Goal: Task Accomplishment & Management: Complete application form

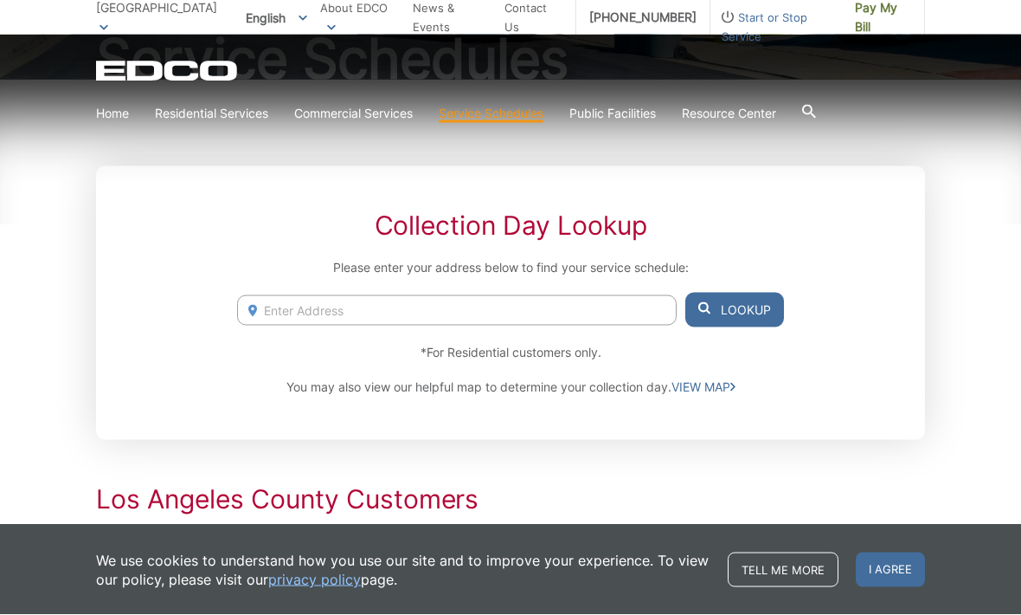
scroll to position [235, 0]
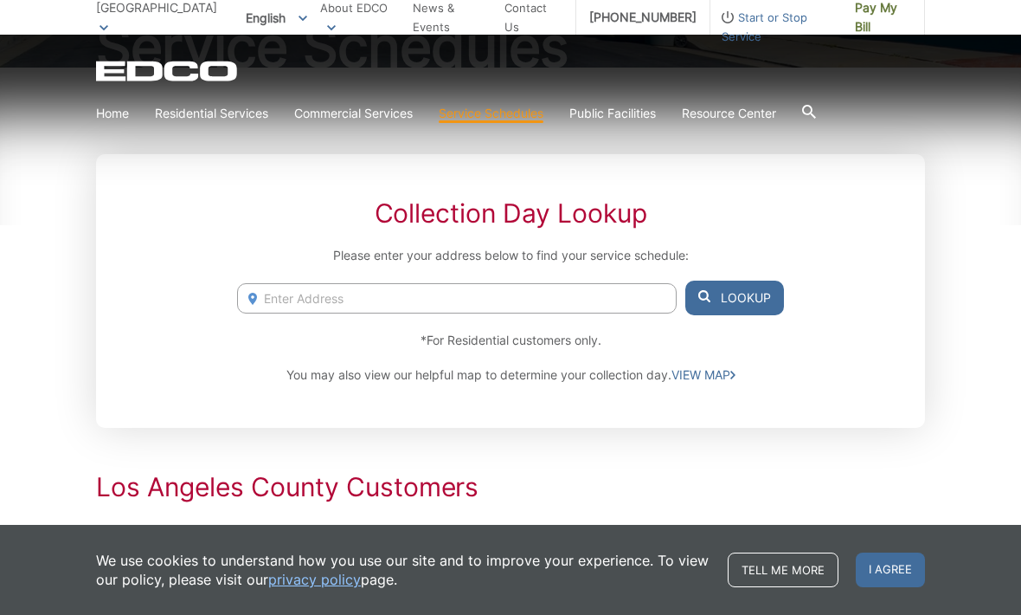
click at [441, 298] on input "Enter Address" at bounding box center [457, 298] width 440 height 30
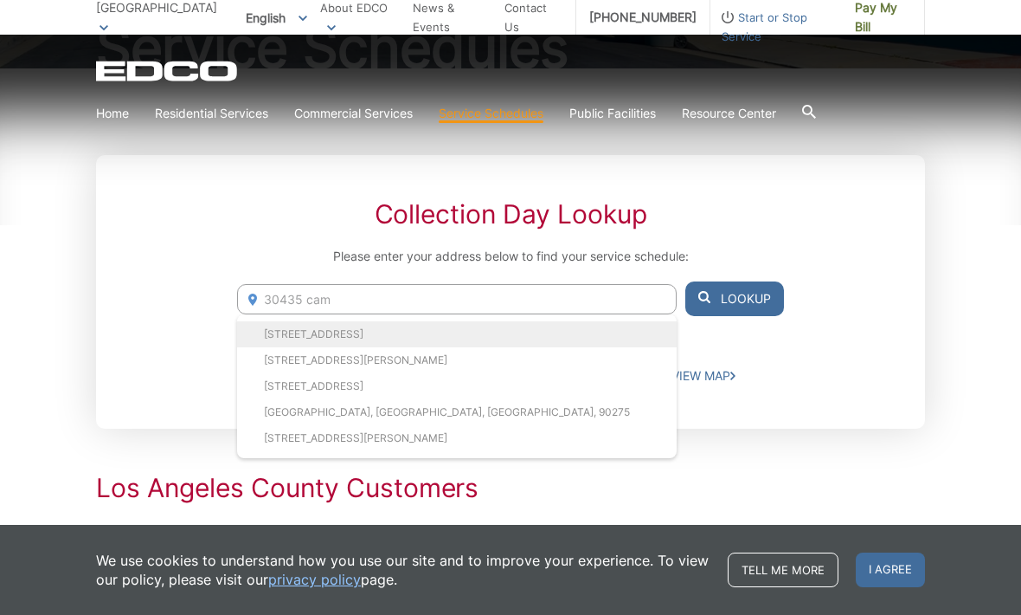
click at [550, 332] on li "[STREET_ADDRESS]" at bounding box center [457, 334] width 440 height 26
type input "[STREET_ADDRESS]"
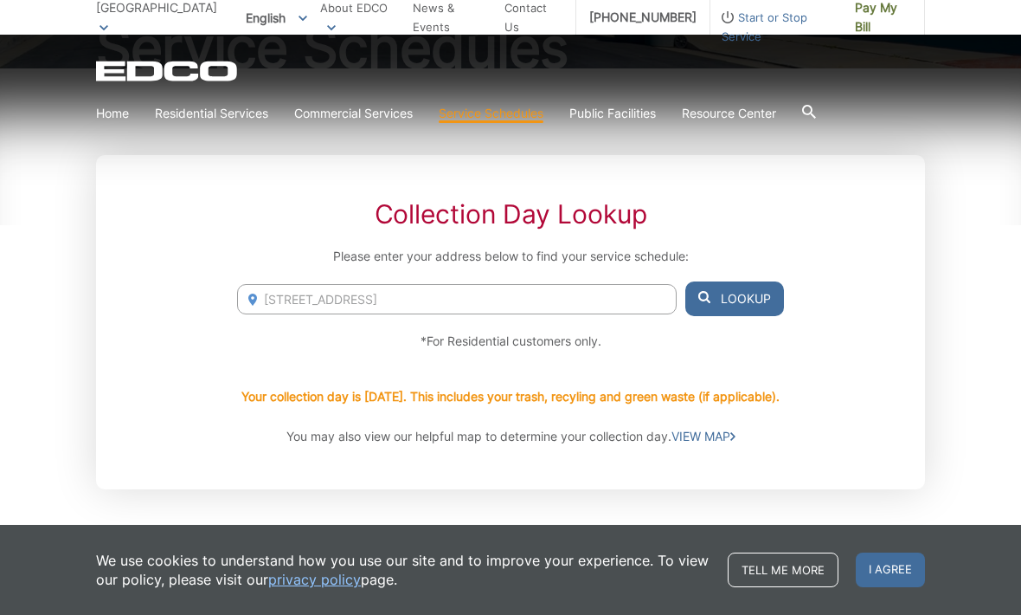
scroll to position [235, 0]
click at [965, 116] on div "EDCO Logo Home Residential Services Curbside Pickup Recycling Organic Recycling…" at bounding box center [510, 82] width 1021 height 95
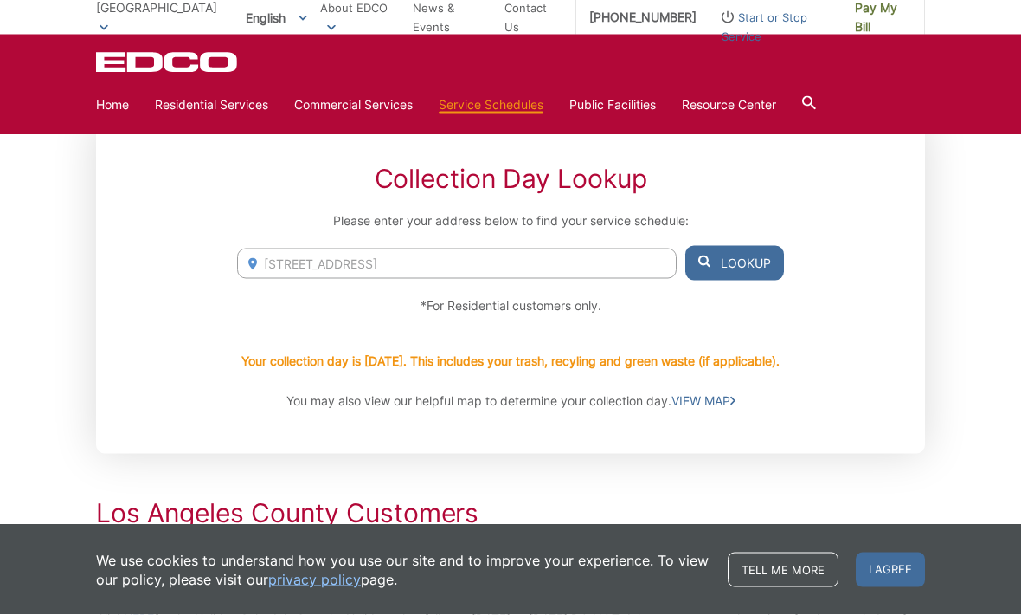
scroll to position [0, 0]
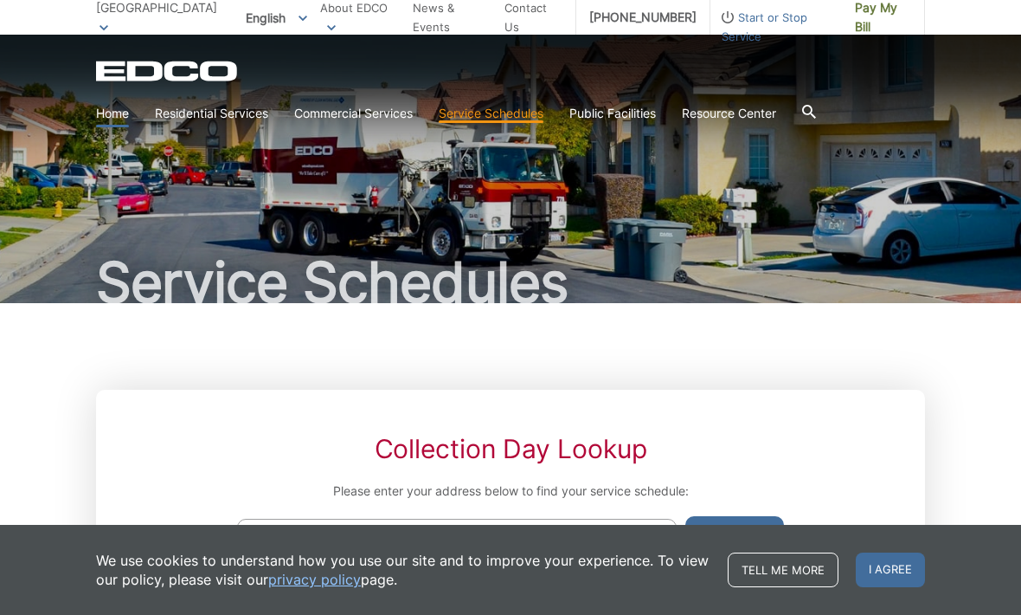
click at [121, 105] on link "Home" at bounding box center [112, 113] width 33 height 19
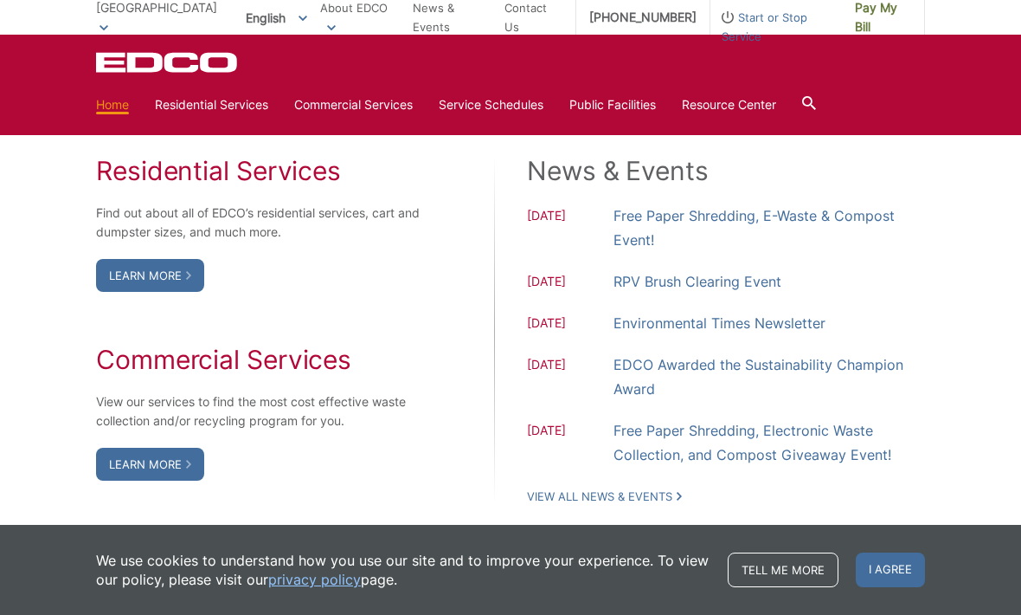
scroll to position [1415, 0]
click at [167, 291] on link "Learn More" at bounding box center [150, 274] width 108 height 33
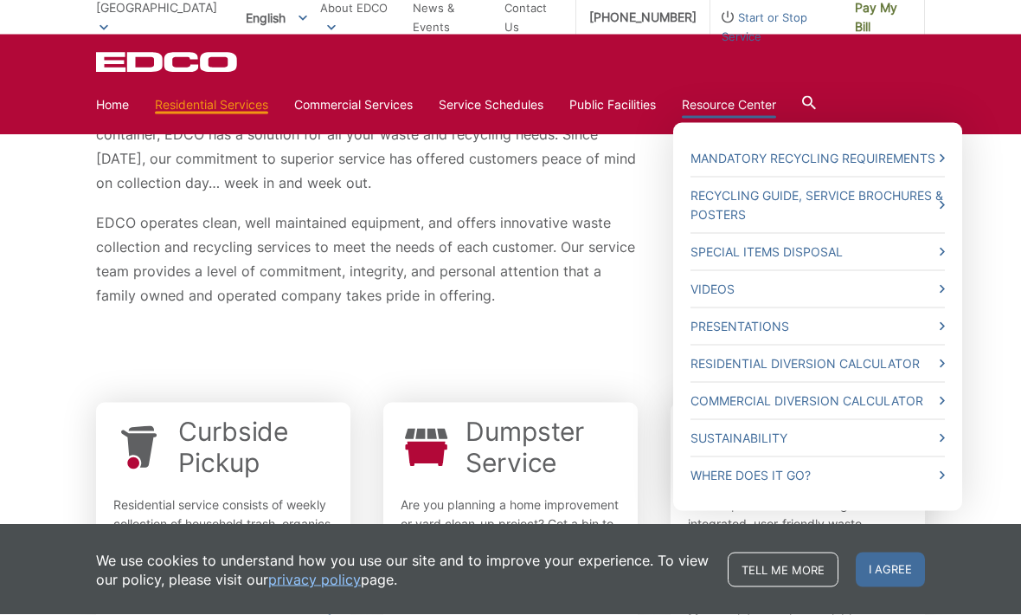
scroll to position [284, 0]
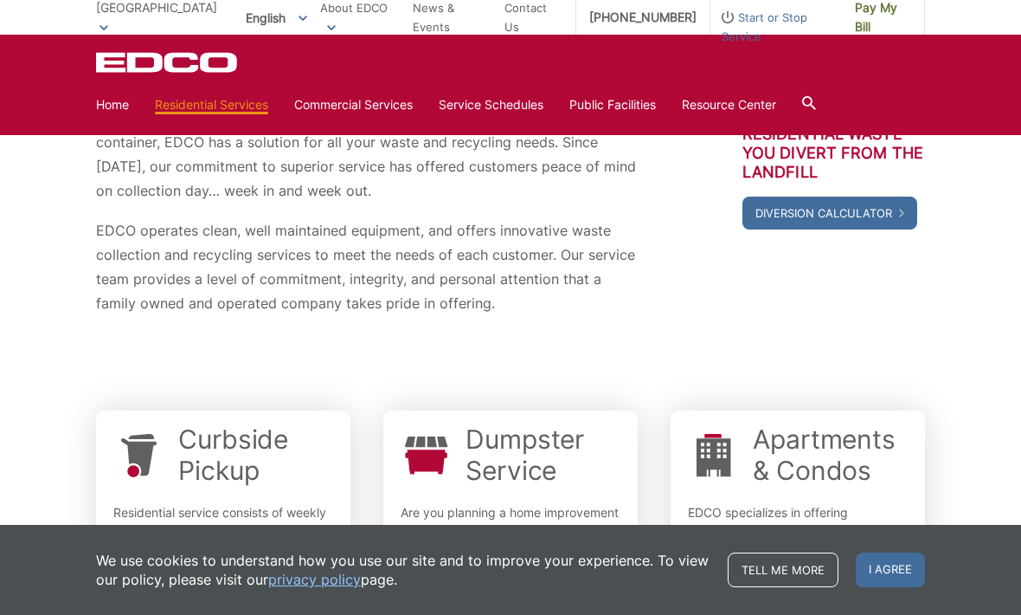
click at [971, 90] on div "EDCO Logo Home Residential Services Curbside Pickup Recycling Organic Recycling…" at bounding box center [510, 85] width 1021 height 100
click at [119, 107] on link "Home" at bounding box center [112, 104] width 33 height 19
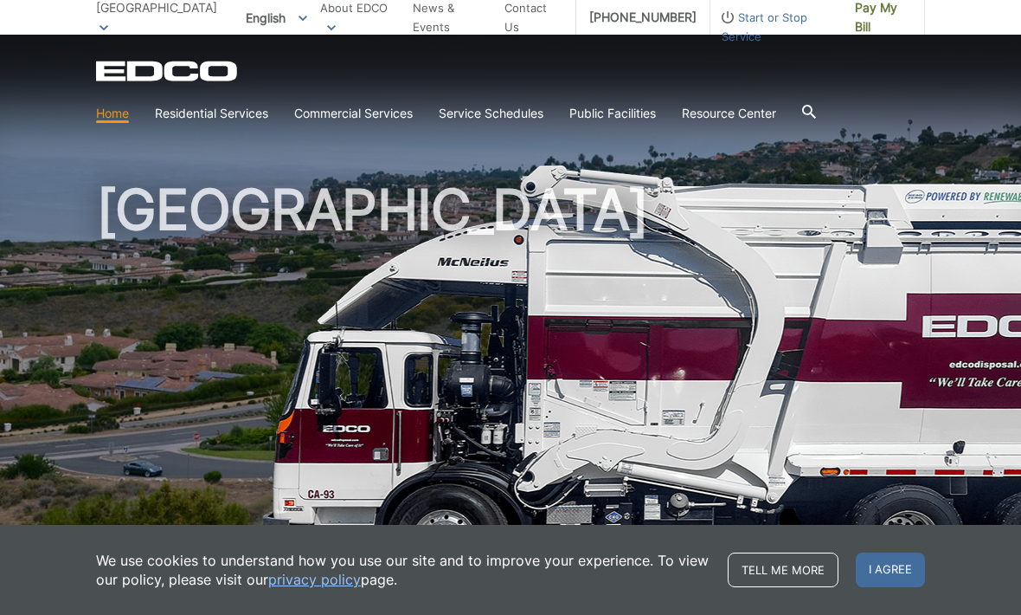
click at [113, 119] on link "Home" at bounding box center [112, 113] width 33 height 19
click at [111, 118] on link "Home" at bounding box center [112, 113] width 33 height 19
click at [1019, 370] on img at bounding box center [761, 380] width 1000 height 433
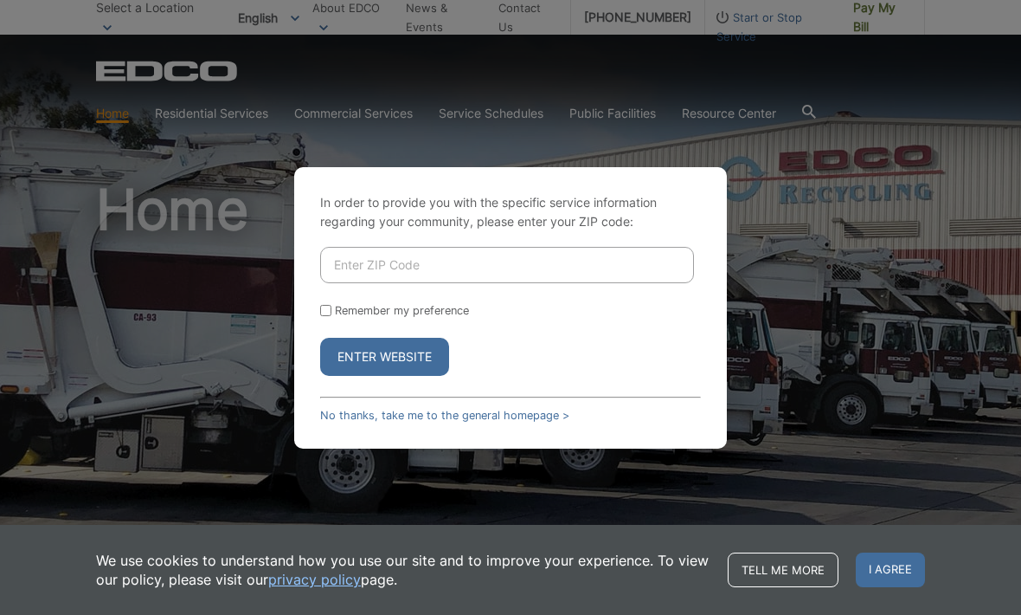
click at [670, 280] on input "Enter ZIP Code" at bounding box center [507, 265] width 374 height 36
type input "90275"
click at [387, 376] on button "Enter Website" at bounding box center [384, 357] width 129 height 38
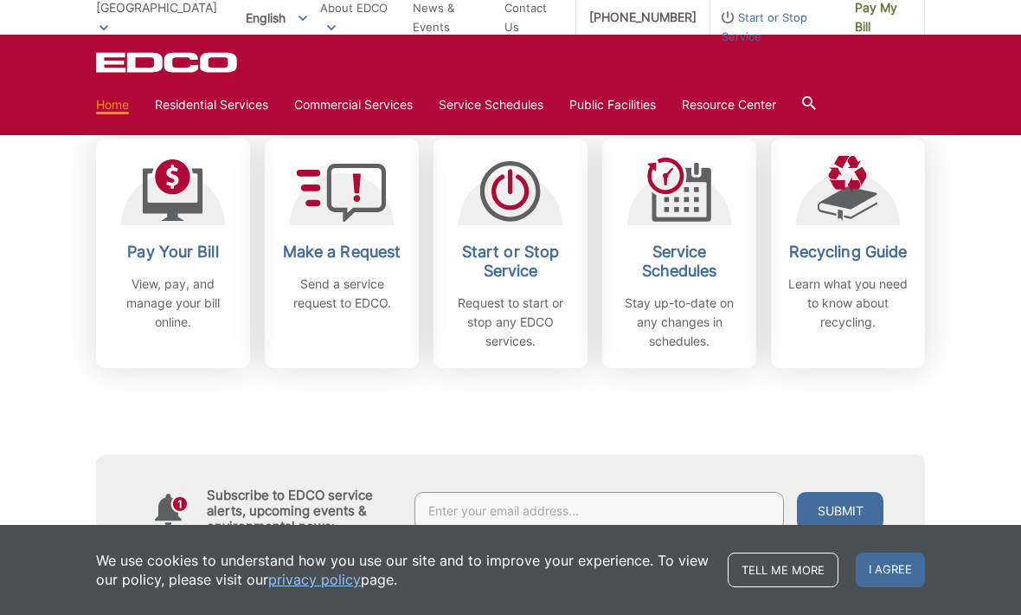
scroll to position [501, 0]
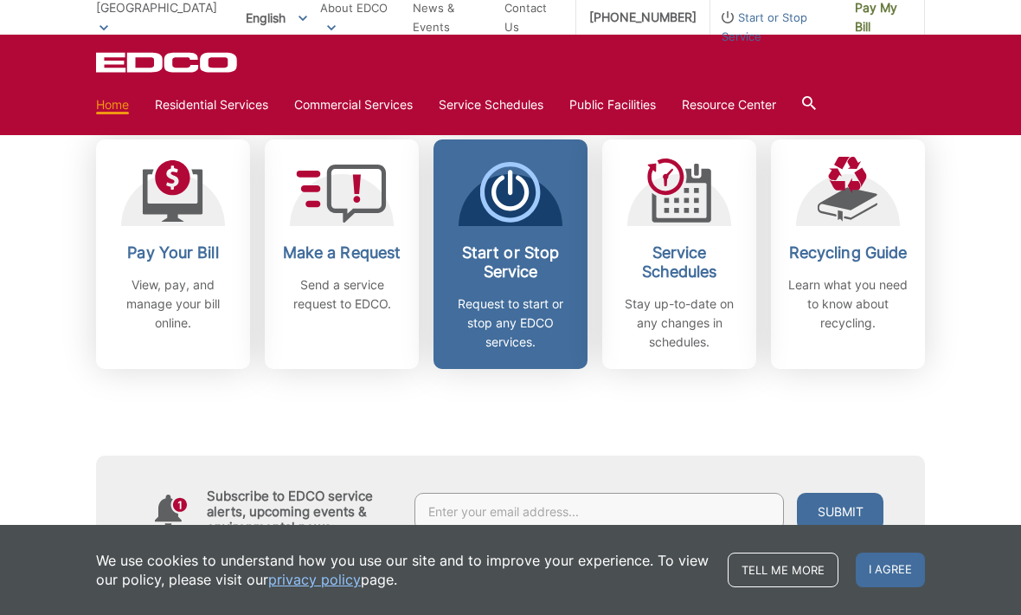
click at [525, 259] on h2 "Start or Stop Service" at bounding box center [511, 262] width 128 height 38
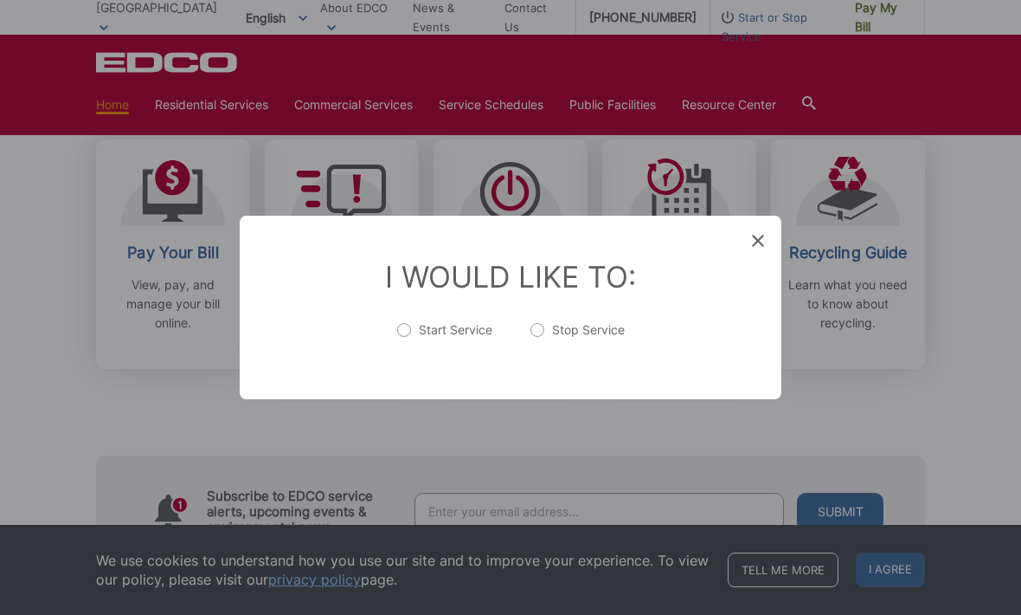
click at [413, 351] on label "Start Service" at bounding box center [444, 338] width 95 height 35
radio input "true"
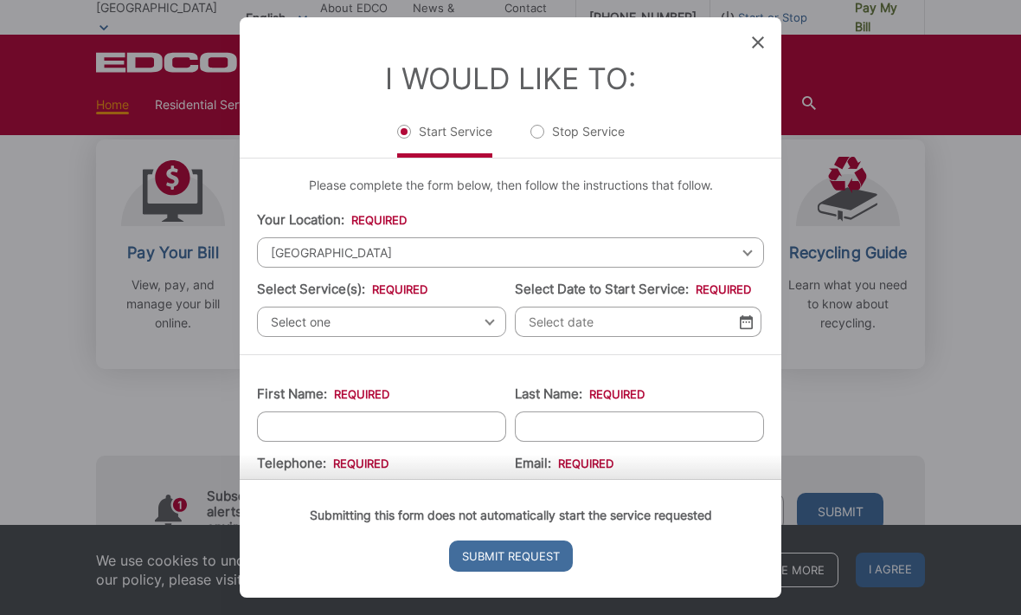
click at [499, 326] on span "Select one" at bounding box center [381, 321] width 249 height 30
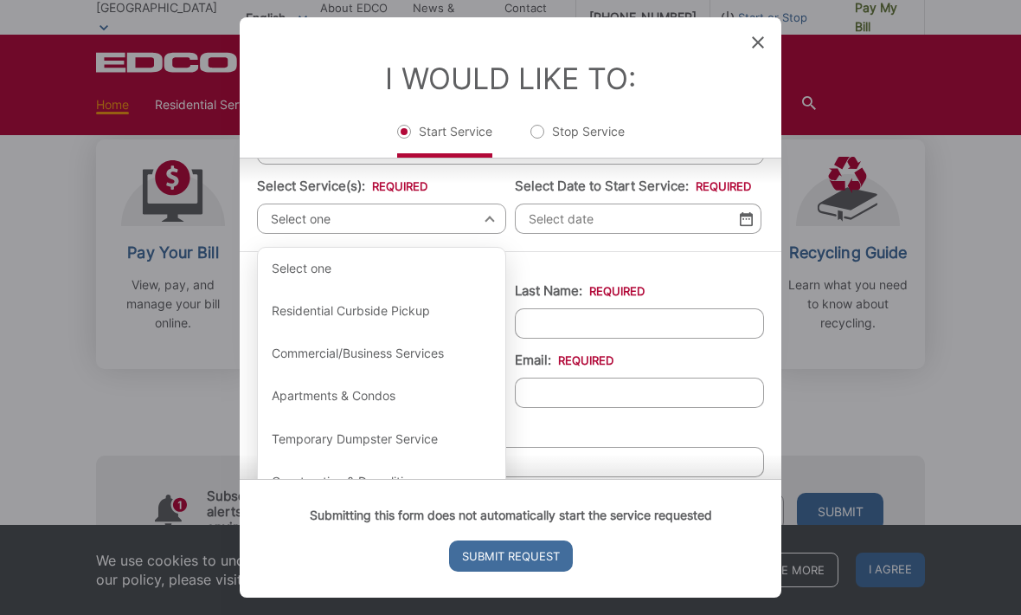
scroll to position [104, 0]
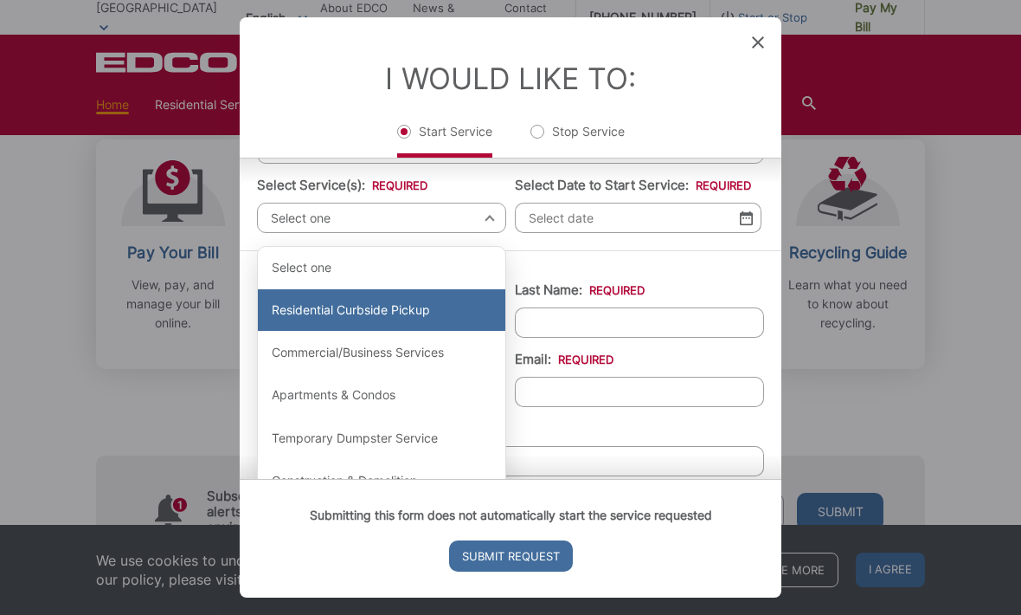
click at [464, 312] on div "Residential Curbside Pickup" at bounding box center [382, 310] width 248 height 42
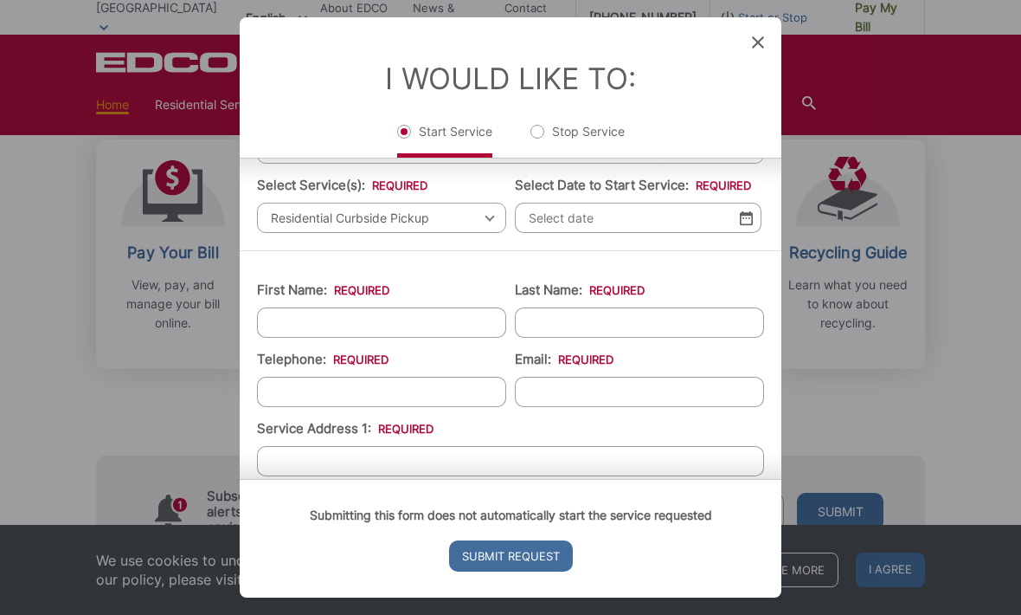
click at [728, 231] on input "Select Date to Start Service: *" at bounding box center [638, 218] width 247 height 30
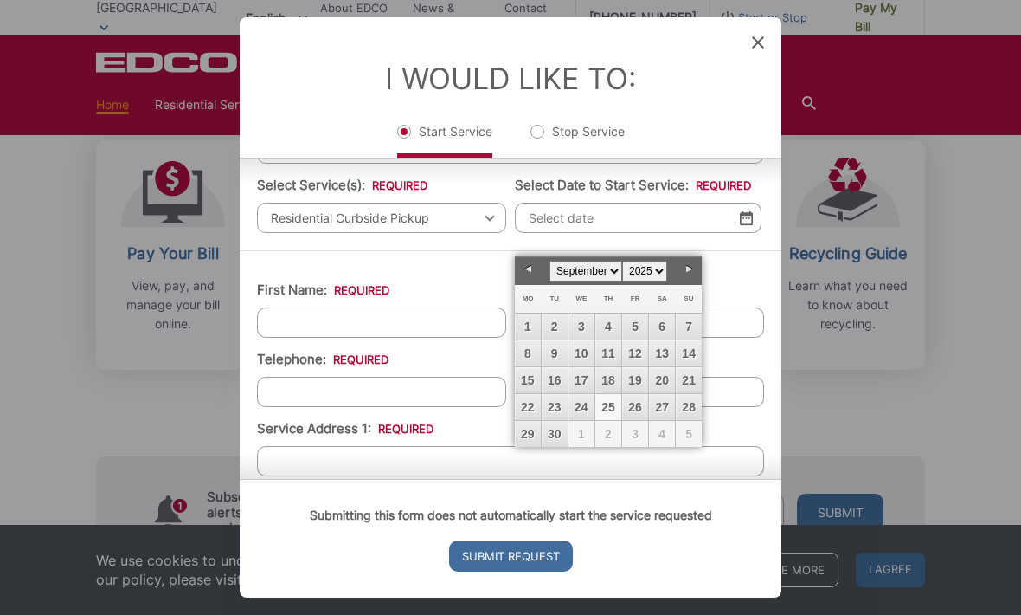
click at [615, 436] on span "2" at bounding box center [608, 434] width 26 height 26
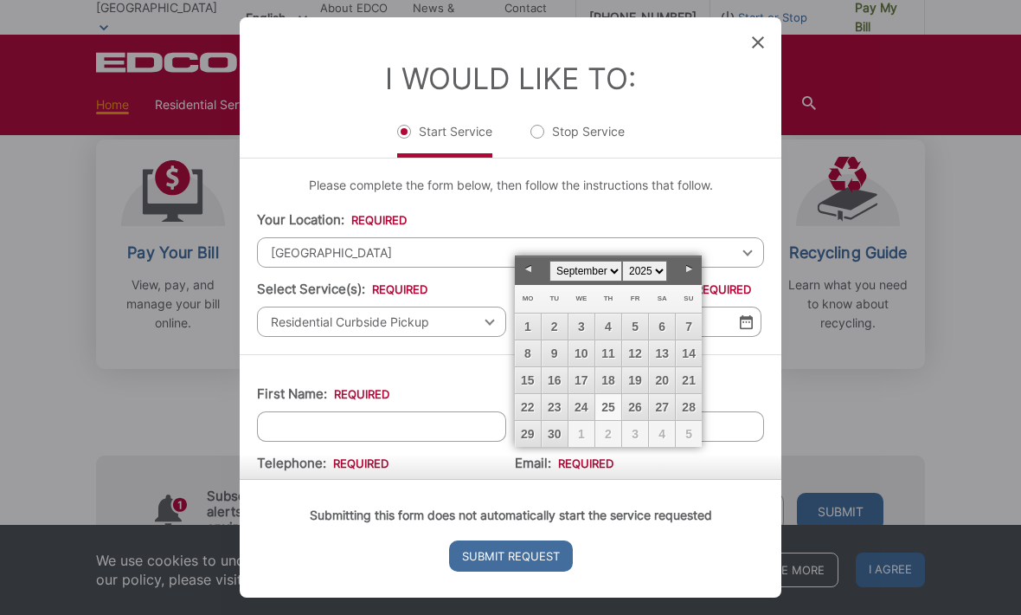
scroll to position [0, 0]
click at [718, 209] on div "Please complete the form below, then follow the instructions that follow. Your …" at bounding box center [511, 256] width 542 height 196
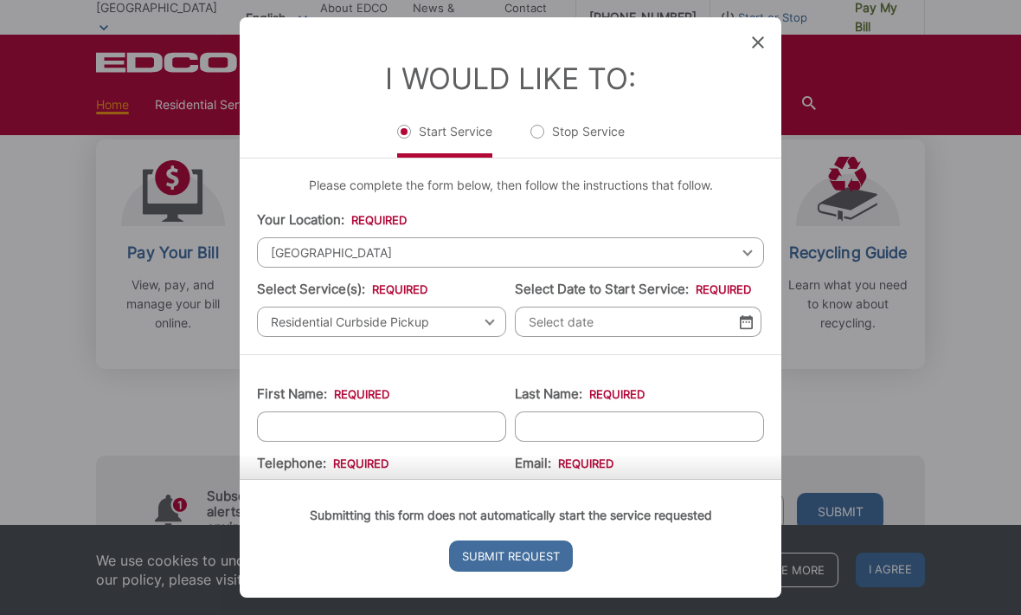
click at [656, 337] on input "Select Date to Start Service: *" at bounding box center [638, 321] width 247 height 30
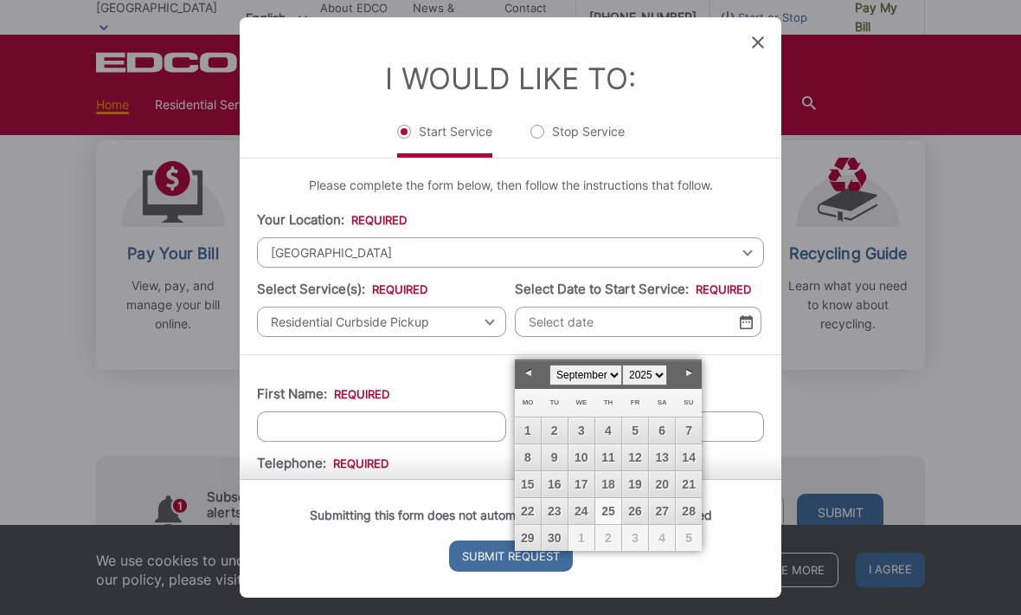
click at [616, 374] on select "January February March April May June July August September October November De…" at bounding box center [586, 374] width 73 height 21
click at [612, 430] on link "2" at bounding box center [608, 430] width 26 height 26
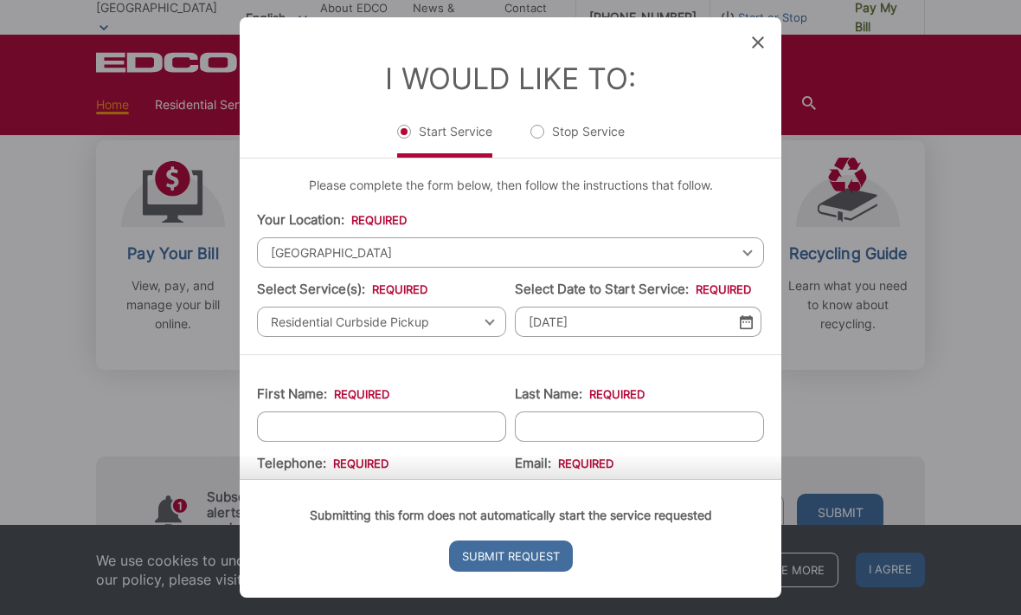
click at [420, 441] on input "First Name: *" at bounding box center [381, 426] width 249 height 30
click at [757, 334] on input "10/02/2025" at bounding box center [638, 321] width 247 height 30
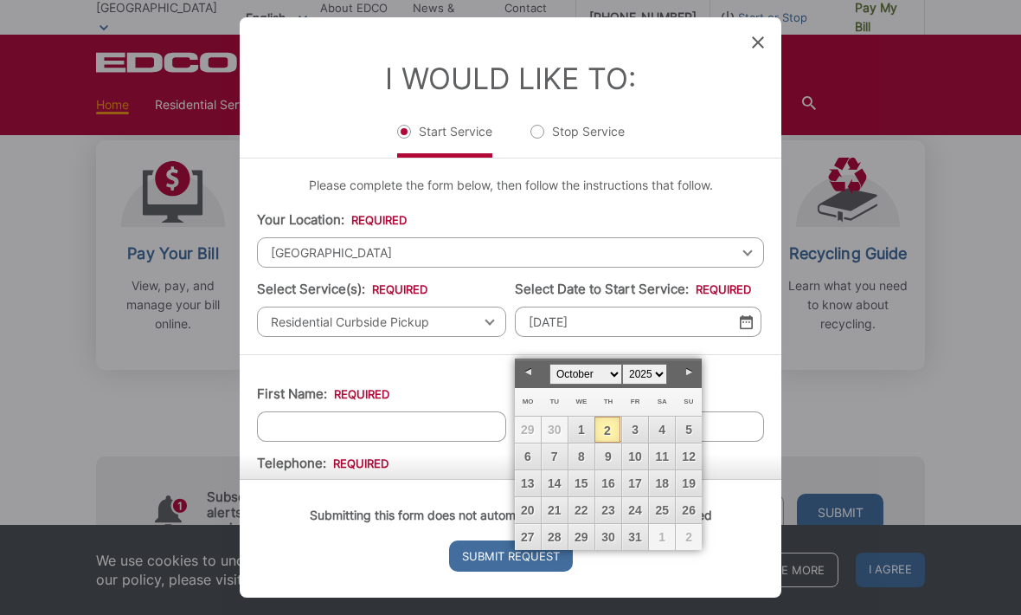
click at [582, 431] on link "1" at bounding box center [582, 429] width 26 height 26
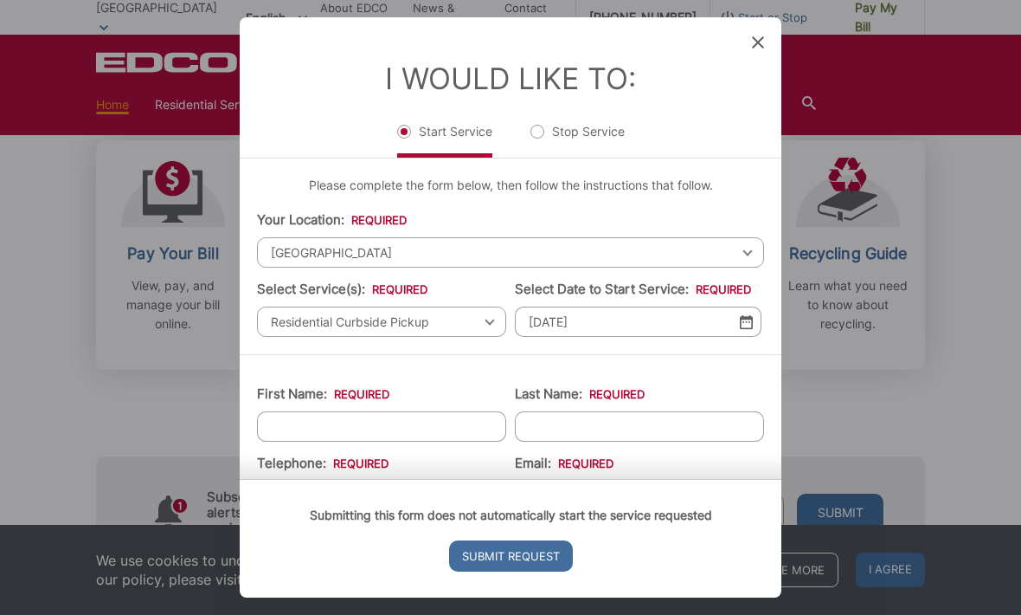
click at [745, 329] on img at bounding box center [746, 321] width 13 height 15
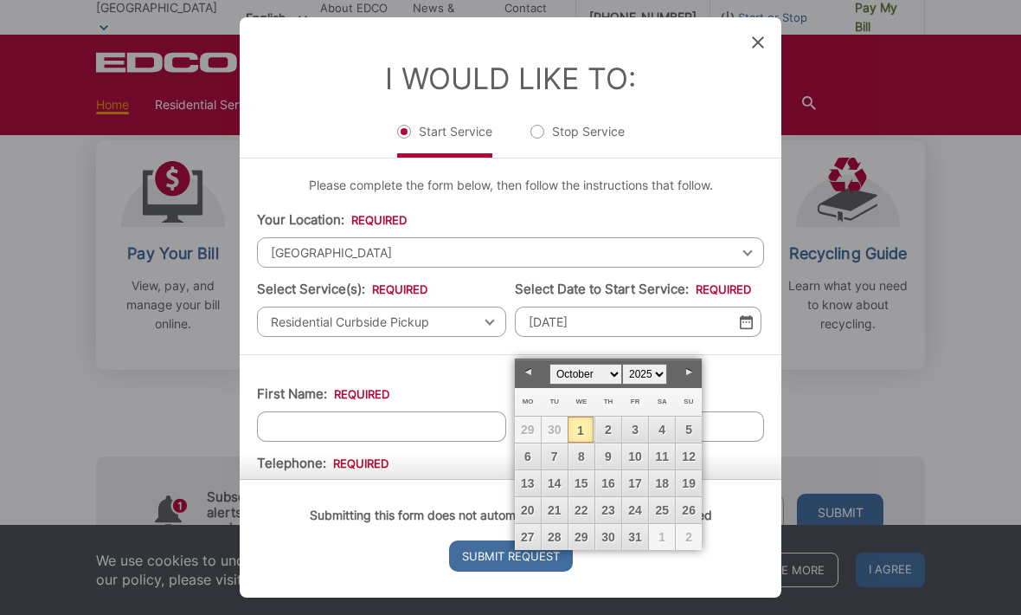
click at [599, 371] on select "January February March April May June July August September October November De…" at bounding box center [586, 374] width 73 height 21
click at [556, 533] on link "30" at bounding box center [555, 537] width 26 height 26
type input "09/30/2025"
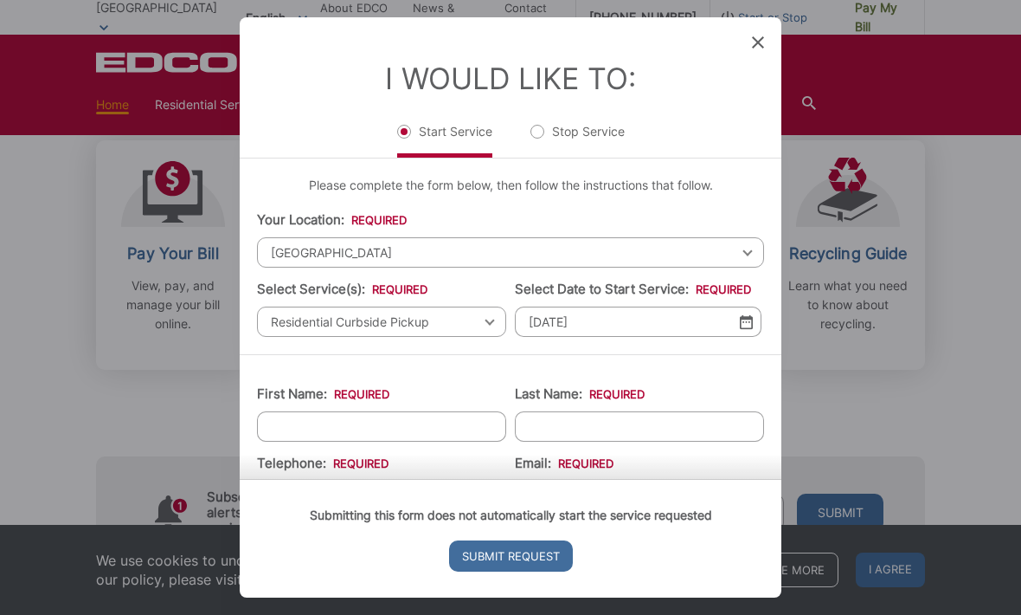
click at [460, 441] on input "First Name: *" at bounding box center [381, 426] width 249 height 30
type input "Ajay"
type input "Sasidharan"
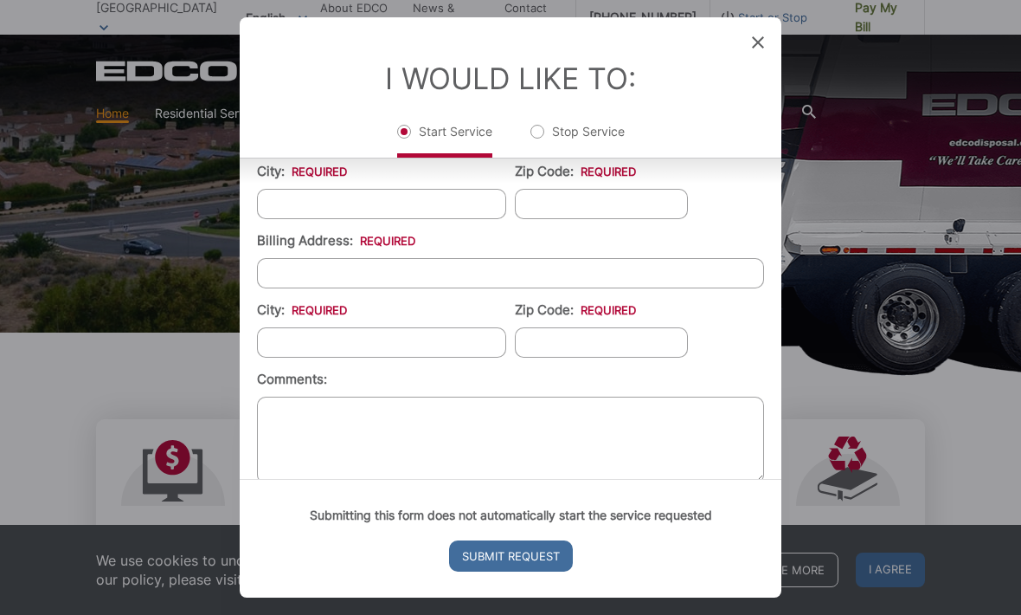
scroll to position [0, 0]
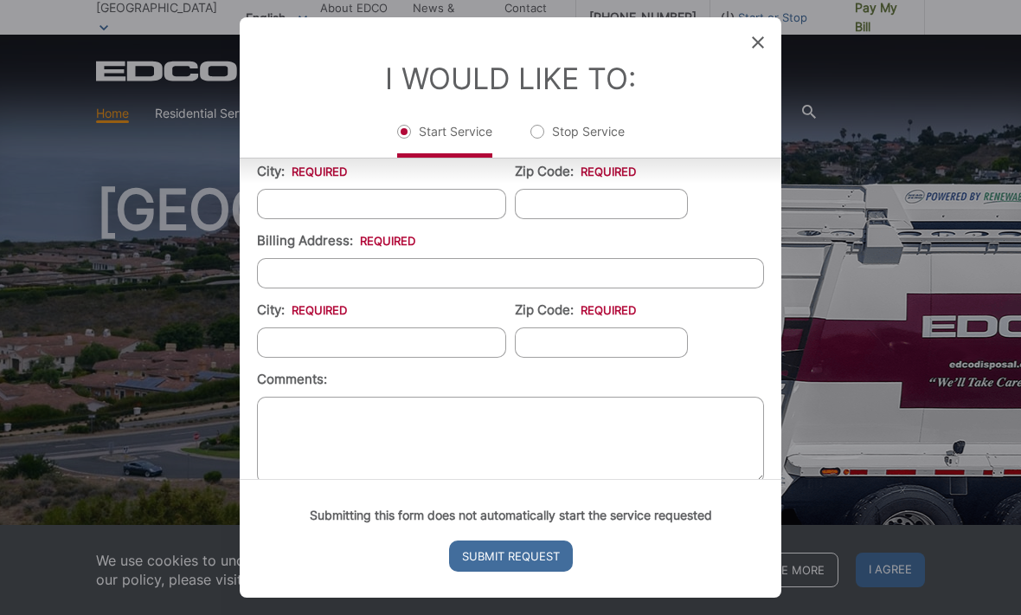
click at [762, 36] on icon at bounding box center [758, 42] width 12 height 12
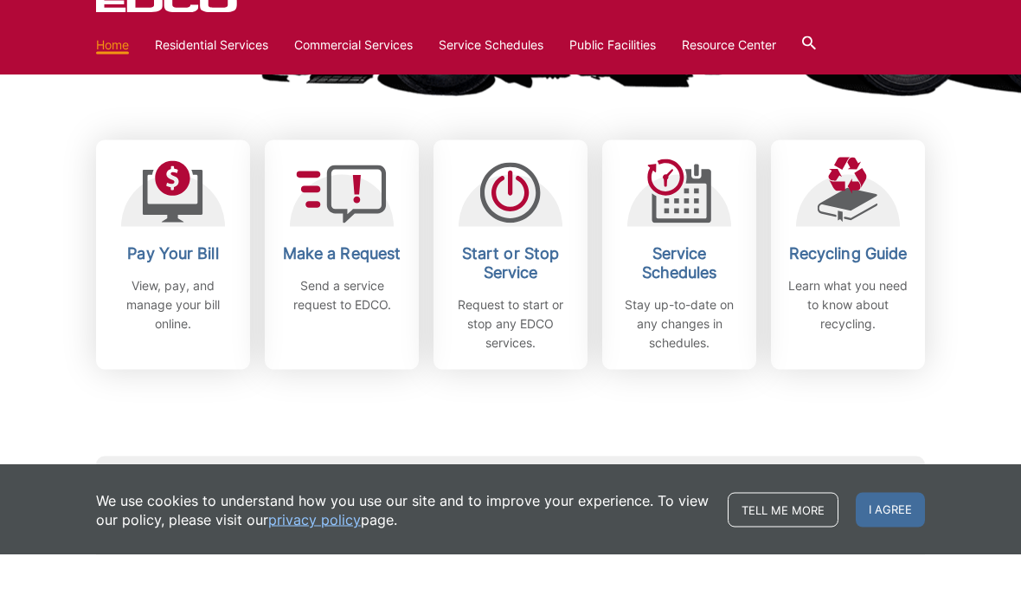
scroll to position [501, 0]
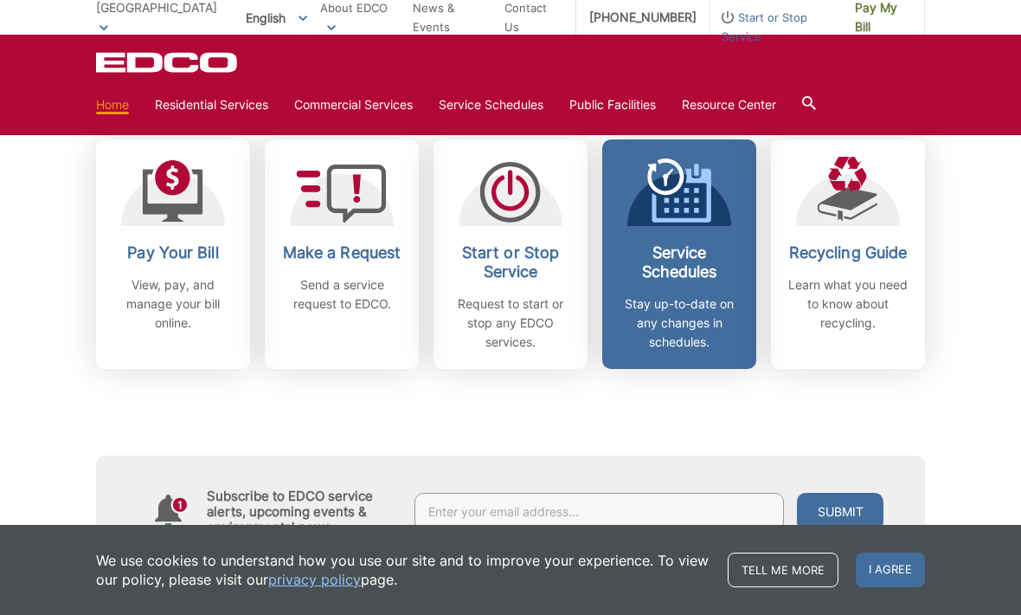
click at [690, 319] on p "Stay up-to-date on any changes in schedules." at bounding box center [679, 322] width 128 height 57
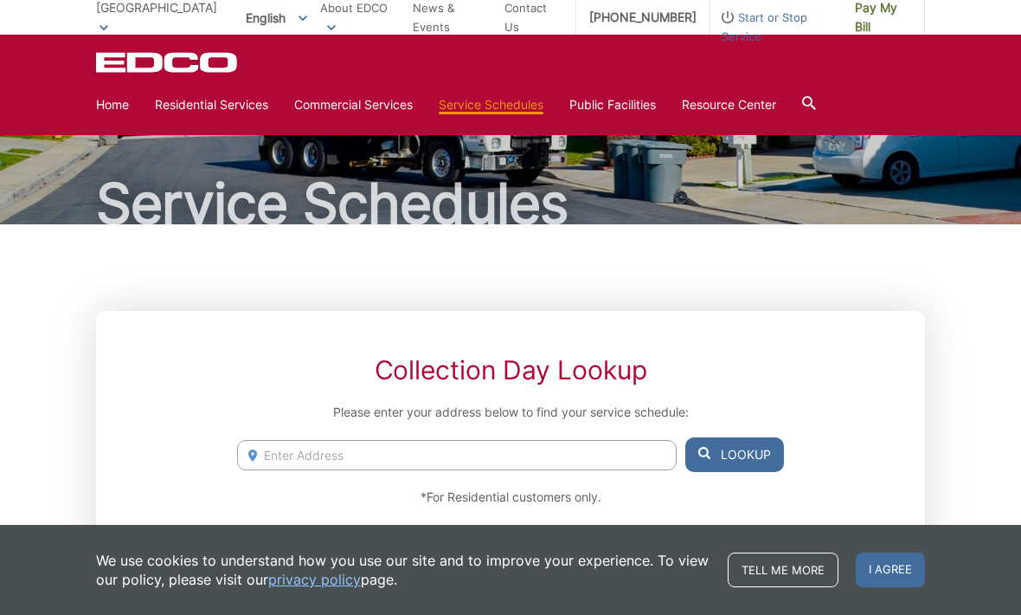
scroll to position [73, 0]
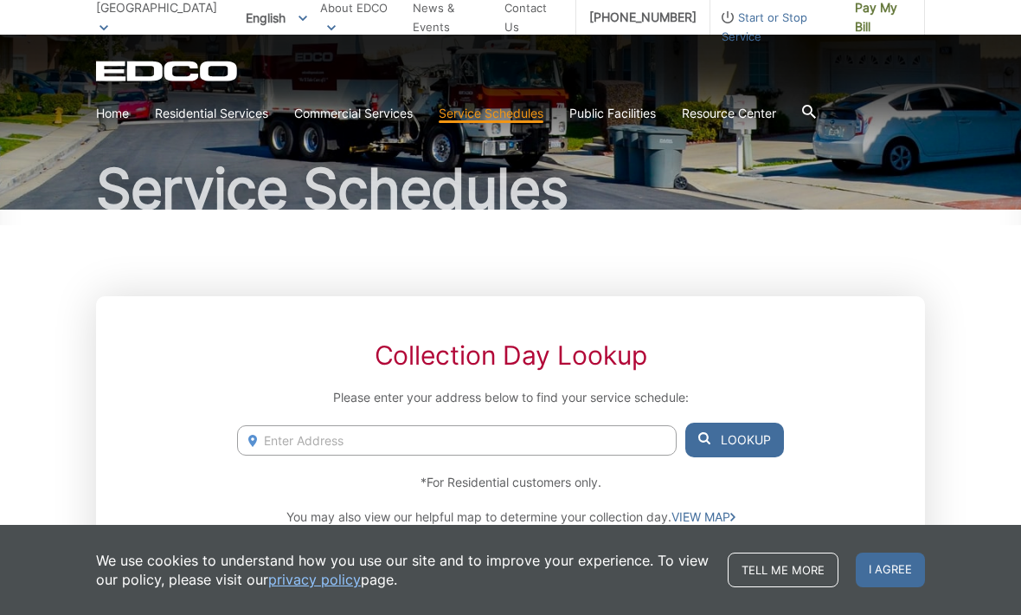
click at [618, 450] on input "Enter Address" at bounding box center [457, 440] width 440 height 30
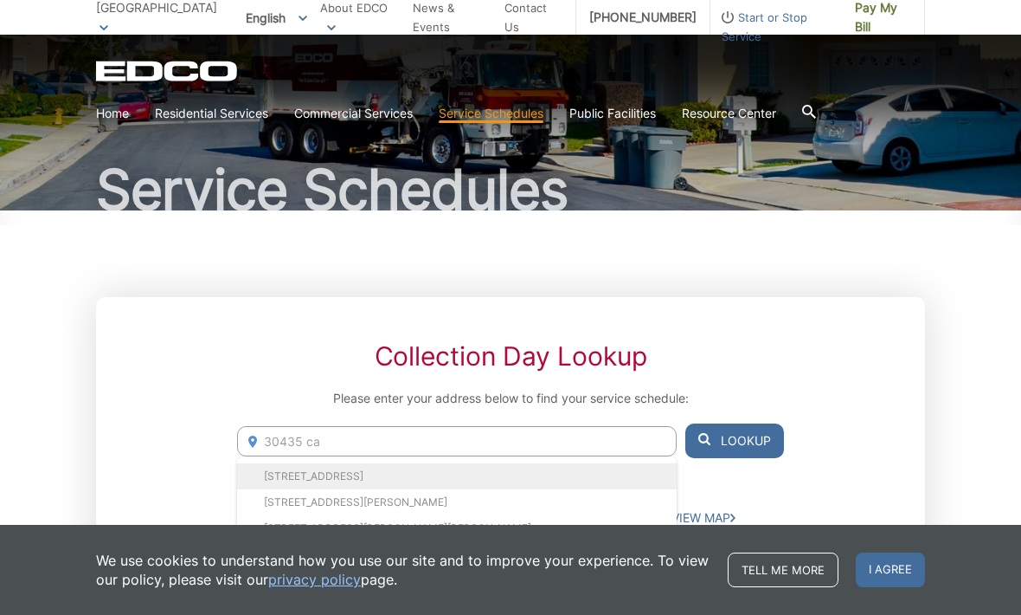
click at [531, 469] on li "[STREET_ADDRESS]" at bounding box center [457, 476] width 440 height 26
type input "[STREET_ADDRESS]"
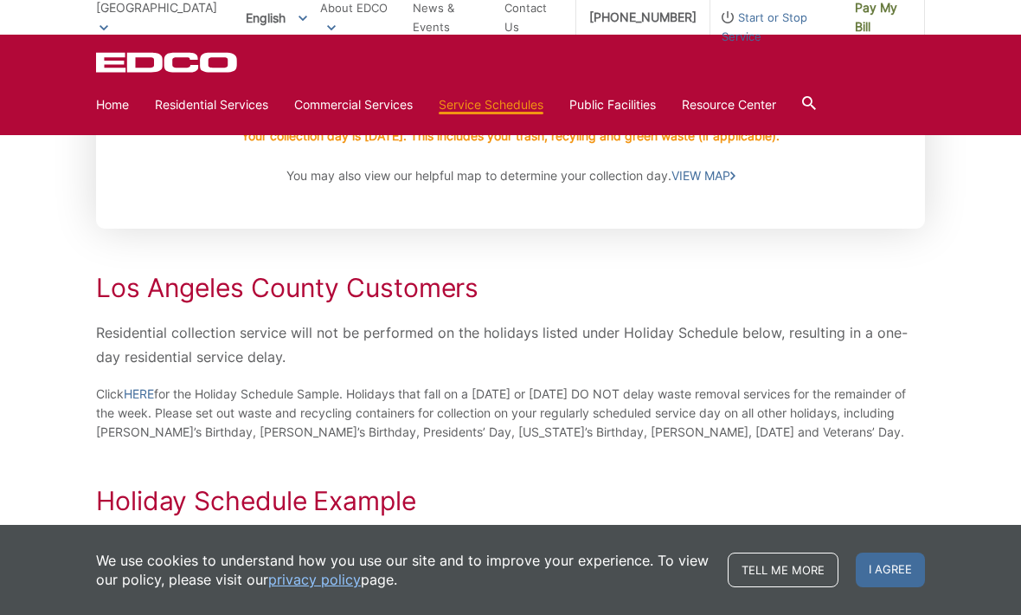
scroll to position [496, 0]
